Goal: Task Accomplishment & Management: Complete application form

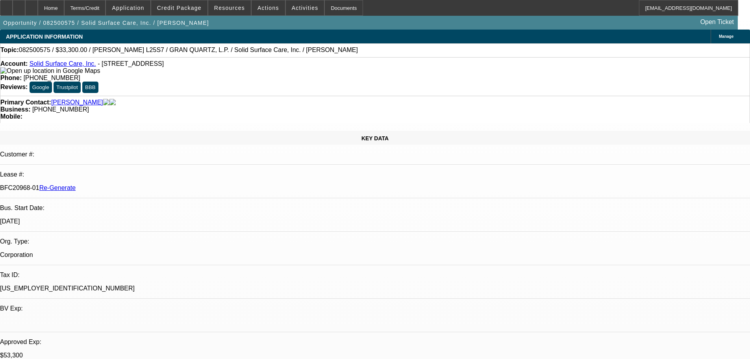
select select "3"
select select "0"
select select "2"
select select "0"
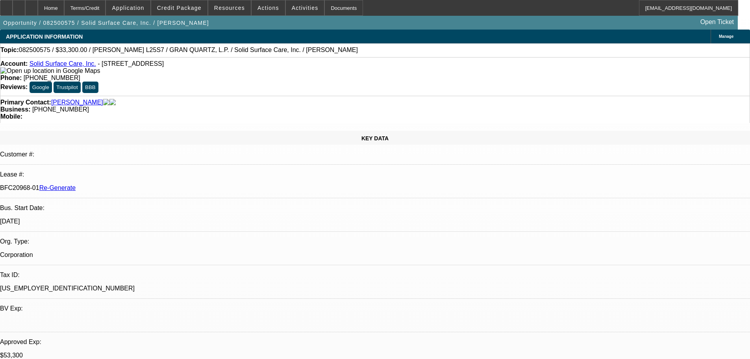
select select "6"
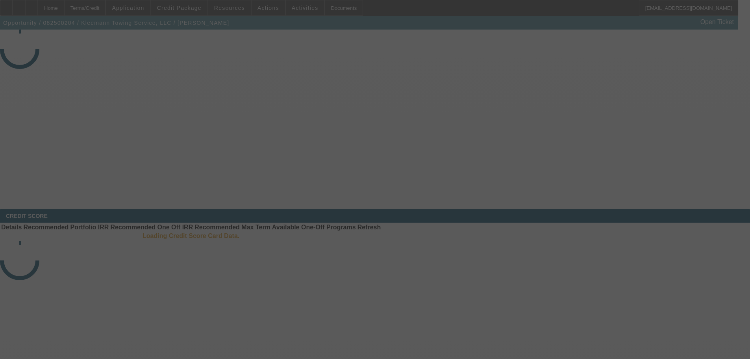
select select "4"
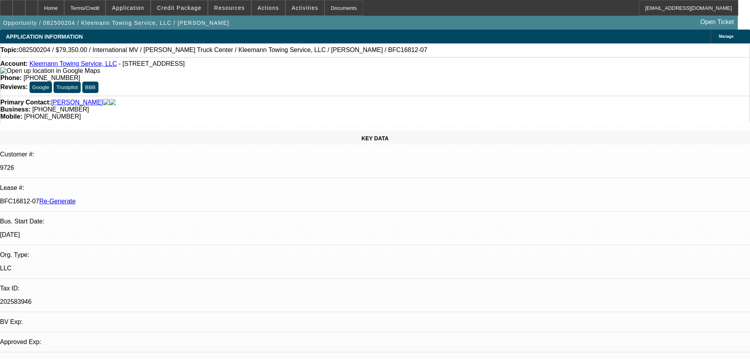
select select "0"
select select "6"
click at [237, 11] on span "Resources" at bounding box center [229, 8] width 31 height 6
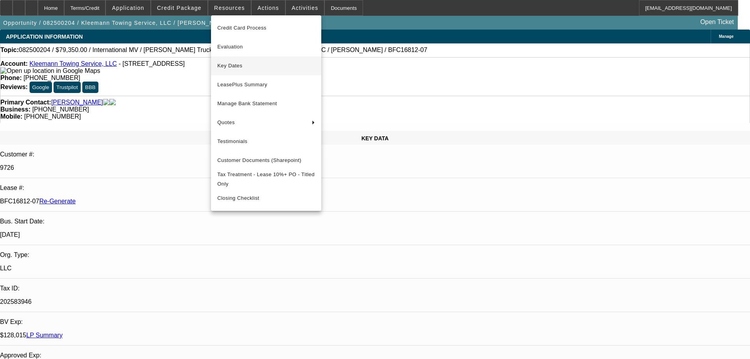
click at [243, 64] on span "Key Dates" at bounding box center [266, 65] width 98 height 9
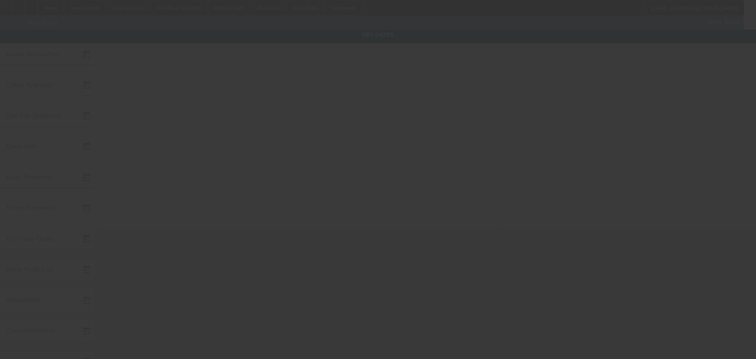
type input "[DATE]"
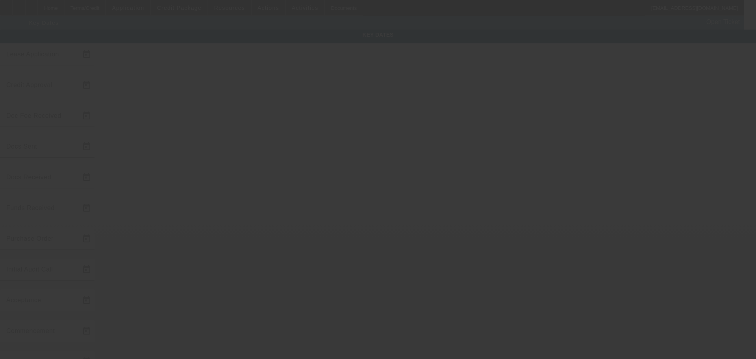
type input "[DATE]"
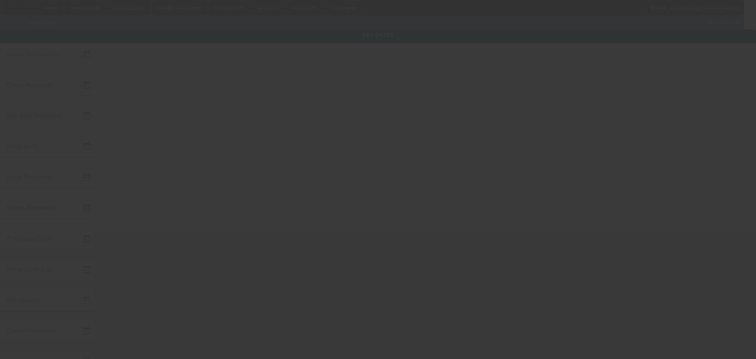
type input "[DATE]"
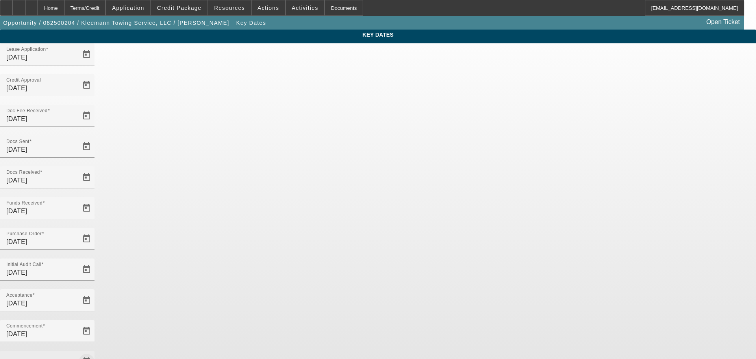
click at [96, 352] on span "Open calendar" at bounding box center [86, 361] width 19 height 19
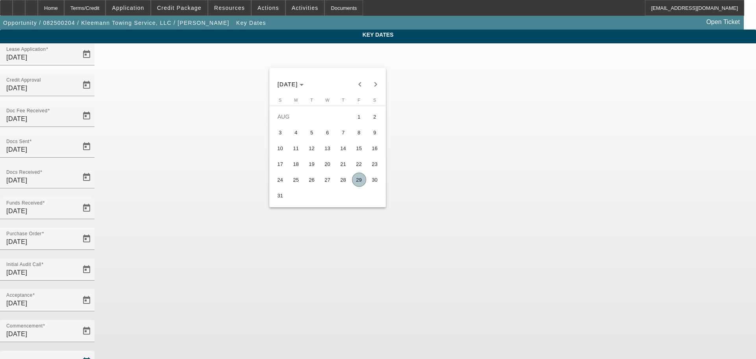
click at [357, 177] on span "29" at bounding box center [359, 180] width 14 height 14
type input "[DATE]"
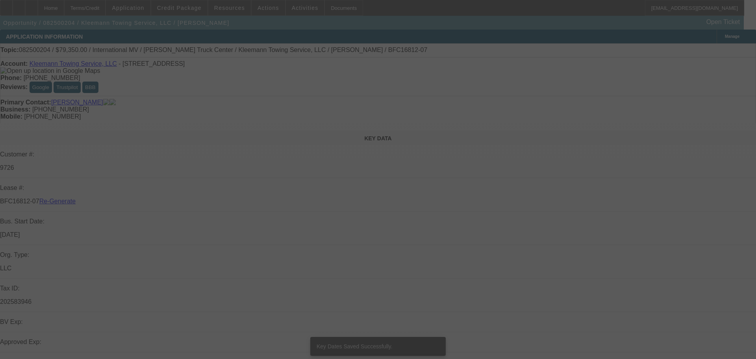
select select "4"
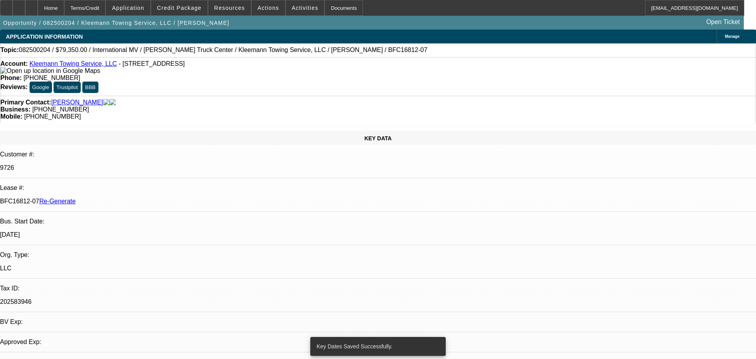
select select "0"
select select "6"
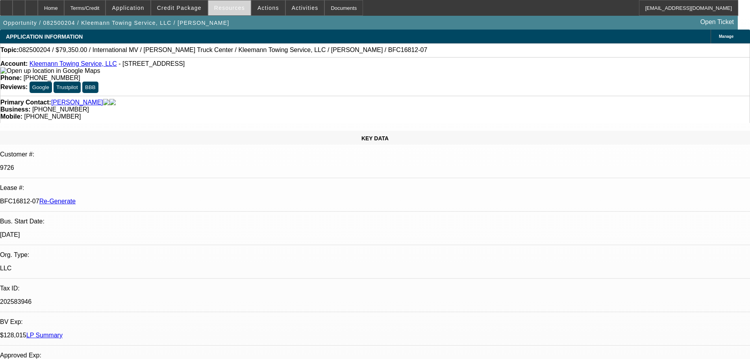
click at [222, 7] on span "Resources" at bounding box center [229, 8] width 31 height 6
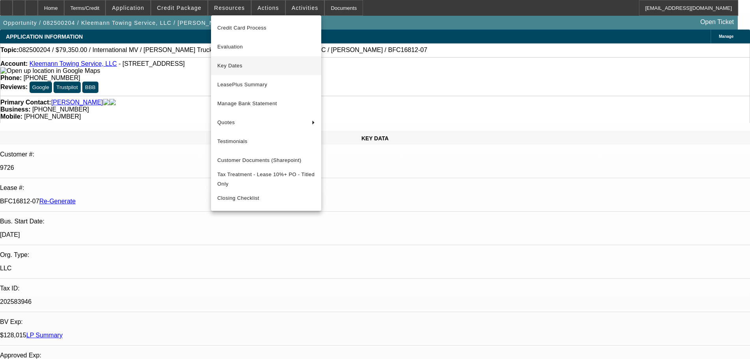
click at [249, 67] on span "Key Dates" at bounding box center [266, 65] width 98 height 9
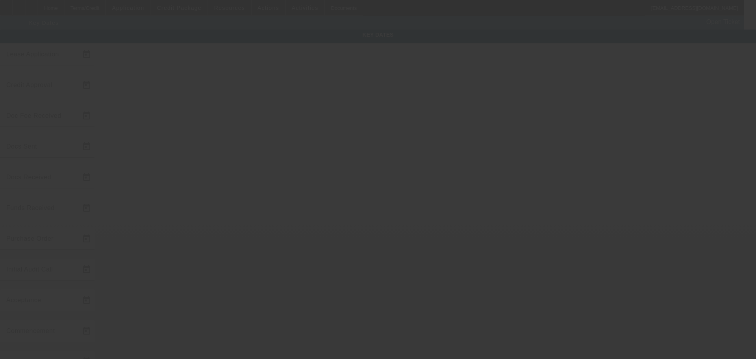
type input "[DATE]"
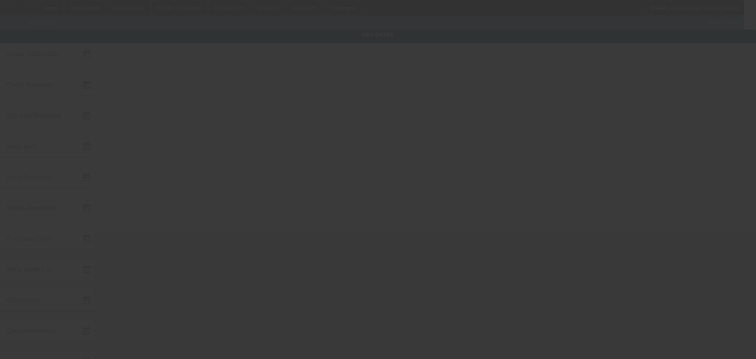
type input "[DATE]"
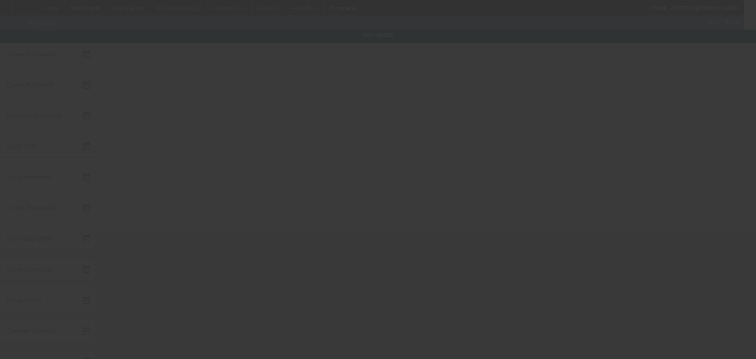
type input "[DATE]"
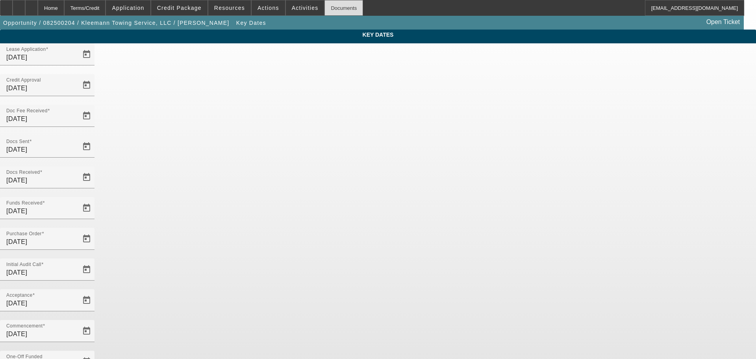
click at [325, 2] on div "Documents" at bounding box center [344, 8] width 39 height 16
click at [259, 6] on span "Actions" at bounding box center [269, 8] width 22 height 6
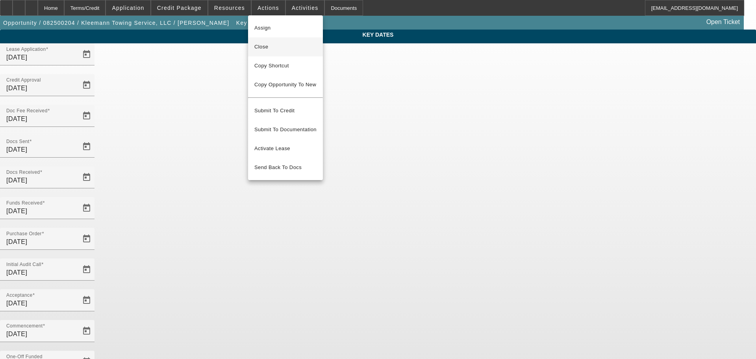
click at [260, 46] on span "Close" at bounding box center [285, 46] width 62 height 9
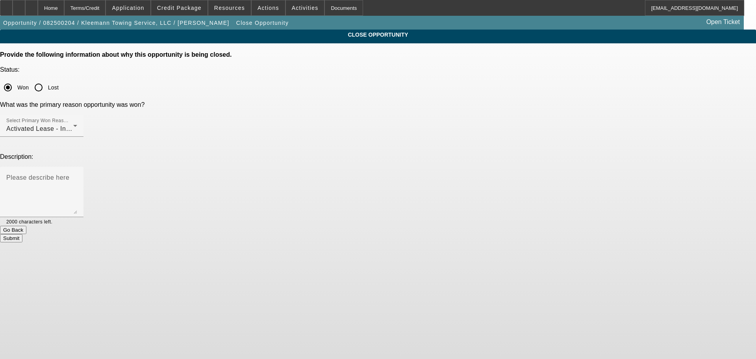
click at [22, 234] on button "Submit" at bounding box center [11, 238] width 22 height 8
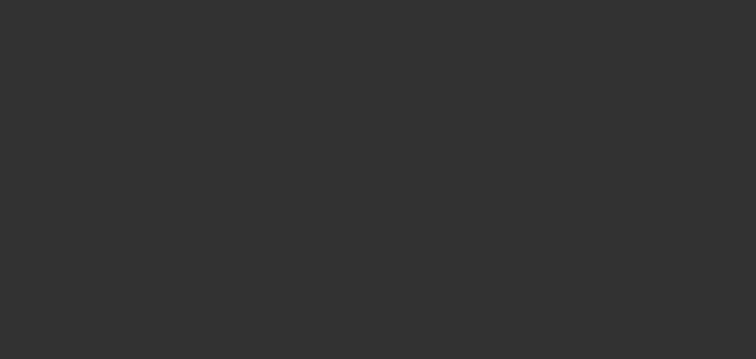
select select "4"
select select "0"
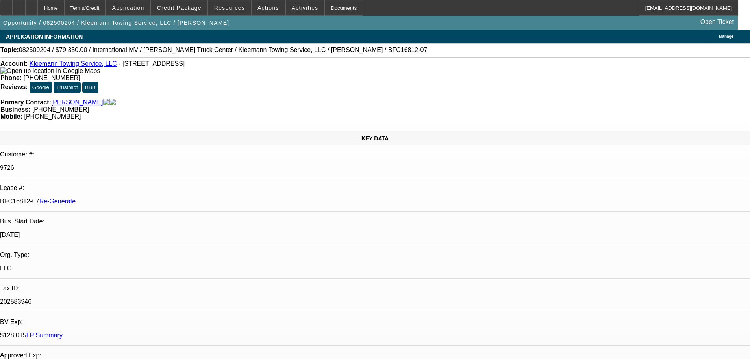
select select "1"
select select "6"
